Goal: Transaction & Acquisition: Register for event/course

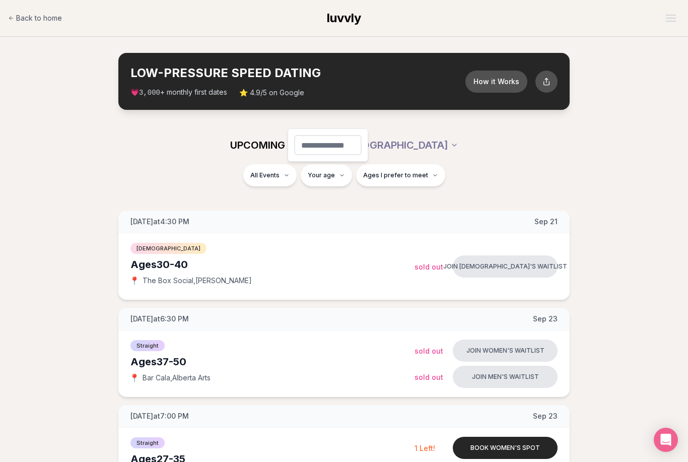
type input "**"
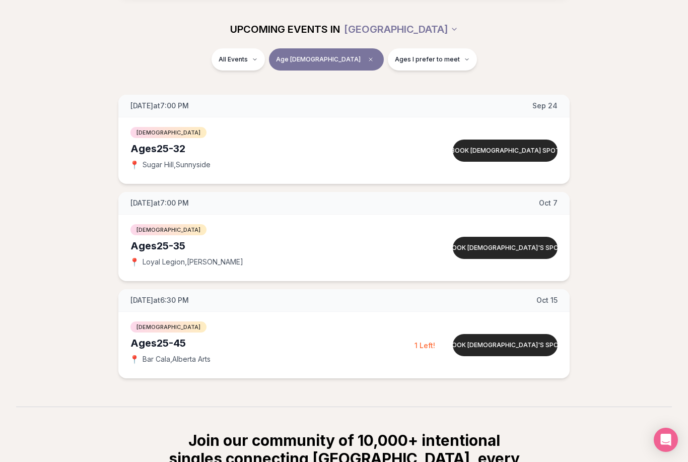
scroll to position [113, 0]
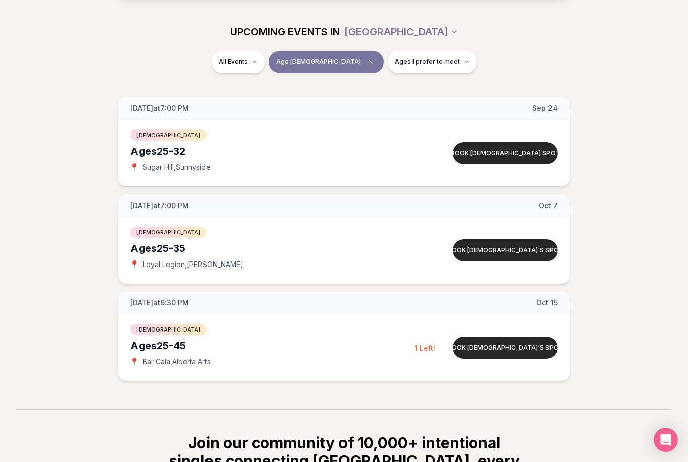
click at [161, 249] on div "Ages [DEMOGRAPHIC_DATA]" at bounding box center [272, 248] width 284 height 14
click at [152, 230] on span "[DEMOGRAPHIC_DATA]" at bounding box center [168, 232] width 76 height 11
click at [539, 266] on div "[DEMOGRAPHIC_DATA] Ages [DEMOGRAPHIC_DATA] 📍 Loyal Legion , [PERSON_NAME] Book …" at bounding box center [343, 250] width 451 height 66
click at [533, 256] on button "Book [DEMOGRAPHIC_DATA]'s spot" at bounding box center [505, 250] width 105 height 22
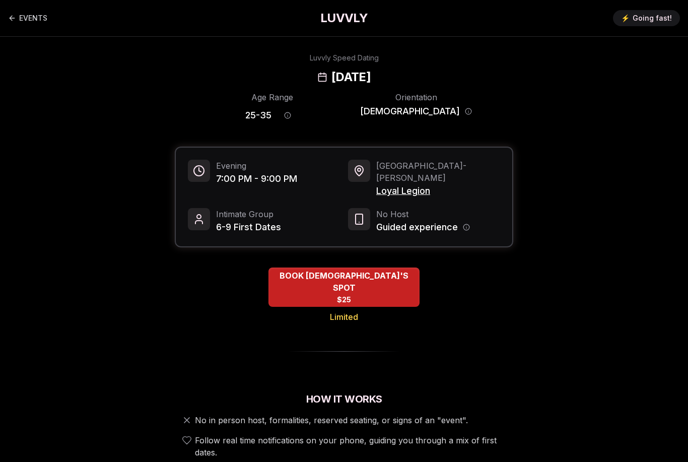
click at [404, 274] on div "BOOK [DEMOGRAPHIC_DATA]'S SPOT $25" at bounding box center [343, 286] width 151 height 39
